Goal: Task Accomplishment & Management: Manage account settings

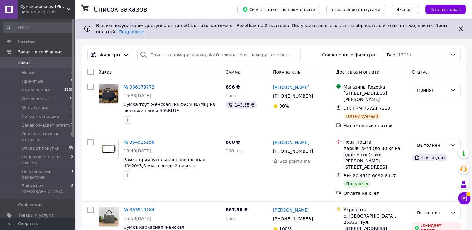
click at [21, 66] on link "Заказы 0" at bounding box center [38, 62] width 77 height 11
click at [23, 213] on span "Товары и услуги" at bounding box center [35, 216] width 35 height 6
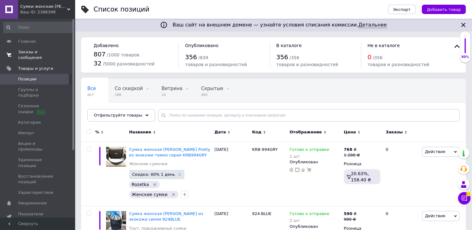
click at [20, 55] on link "Заказы и сообщения 0 0" at bounding box center [38, 55] width 77 height 16
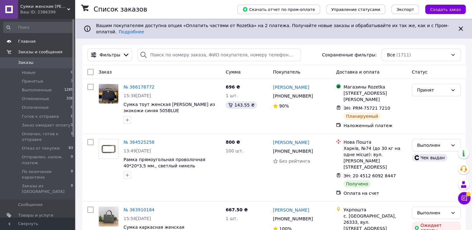
drag, startPoint x: 21, startPoint y: 66, endPoint x: 49, endPoint y: 45, distance: 34.6
click at [21, 66] on link "Заказы 0" at bounding box center [38, 62] width 77 height 11
